Goal: Task Accomplishment & Management: Complete application form

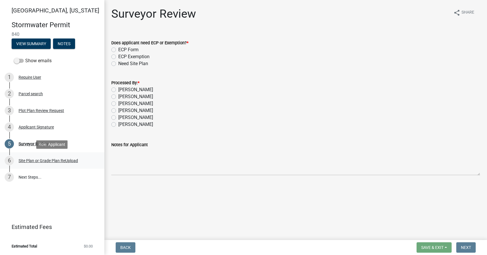
click at [47, 162] on div "Site Plan or Grade Plan ReUpload" at bounding box center [48, 161] width 59 height 4
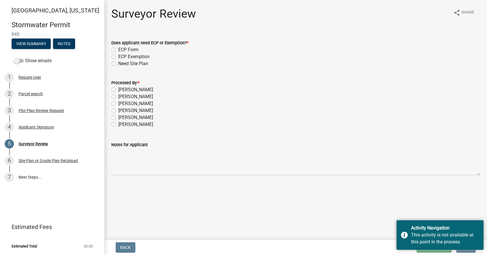
click at [134, 91] on label "[PERSON_NAME]" at bounding box center [135, 89] width 35 height 7
click at [122, 90] on input "[PERSON_NAME]" at bounding box center [120, 88] width 4 height 4
radio input "true"
click at [132, 48] on label "ECP Form" at bounding box center [128, 49] width 20 height 7
click at [122, 48] on input "ECP Form" at bounding box center [120, 48] width 4 height 4
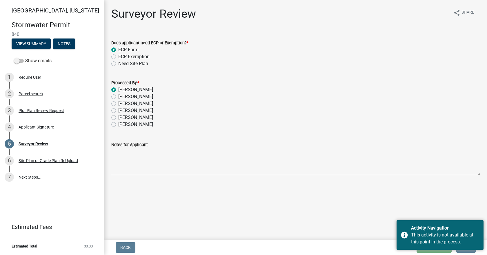
radio input "true"
drag, startPoint x: 446, startPoint y: 236, endPoint x: 494, endPoint y: 151, distance: 97.4
click at [486, 151] on html "Internet Explorer does NOT work with GeoPermits. Get a new browser for more sec…" at bounding box center [243, 127] width 487 height 255
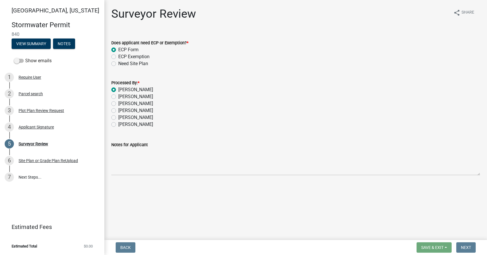
click at [415, 190] on main "Surveyor Review share Share Does applicant need ECP or Exemption? * ECP Form EC…" at bounding box center [295, 119] width 382 height 238
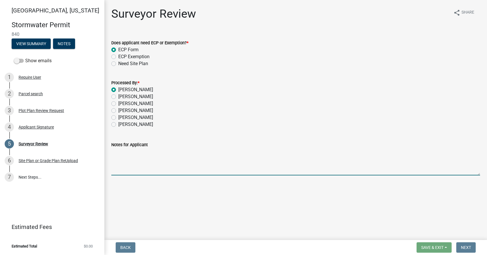
click at [175, 169] on textarea "Notes for Applicant" at bounding box center [295, 161] width 368 height 27
click at [168, 161] on textarea "Notes for Applicant" at bounding box center [295, 161] width 368 height 27
click at [35, 129] on div "Applicant Signature" at bounding box center [36, 127] width 35 height 4
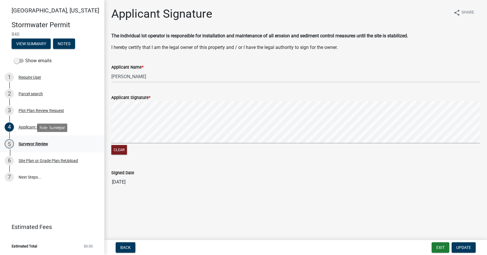
click at [41, 147] on div "5 Surveyor Review" at bounding box center [50, 143] width 90 height 9
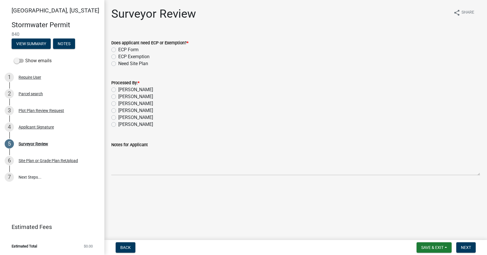
click at [128, 88] on label "[PERSON_NAME]" at bounding box center [135, 89] width 35 height 7
click at [122, 88] on input "[PERSON_NAME]" at bounding box center [120, 88] width 4 height 4
radio input "true"
click at [121, 50] on label "ECP Form" at bounding box center [128, 49] width 20 height 7
click at [121, 50] on input "ECP Form" at bounding box center [120, 48] width 4 height 4
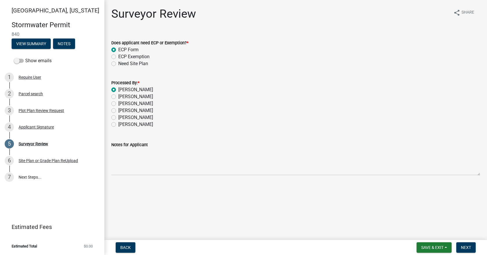
radio input "true"
click at [467, 252] on button "Next" at bounding box center [465, 247] width 19 height 10
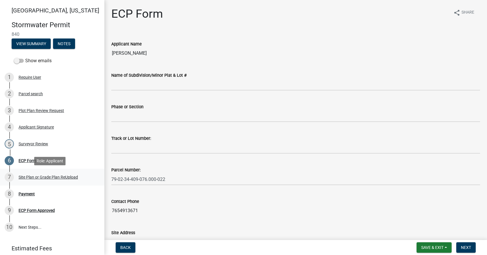
click at [49, 179] on div "Site Plan or Grade Plan ReUpload" at bounding box center [48, 177] width 59 height 4
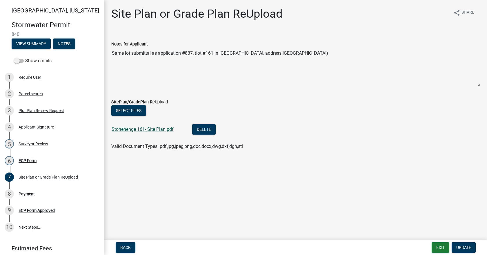
click at [142, 131] on link "Stonehenge 161- Site Plan.pdf" at bounding box center [143, 130] width 62 height 6
